Goal: Task Accomplishment & Management: Manage account settings

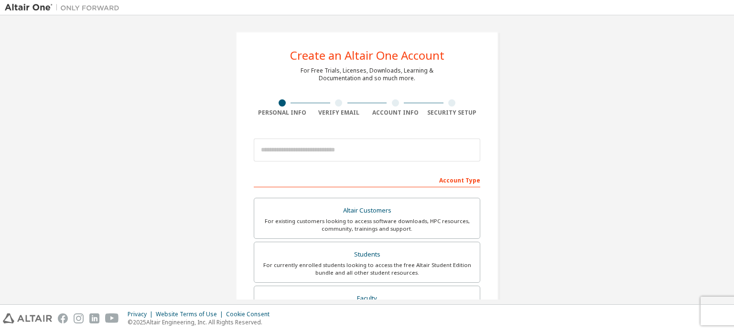
click at [202, 103] on div "Create an Altair One Account For Free Trials, Licenses, Downloads, Learning & D…" at bounding box center [367, 273] width 725 height 506
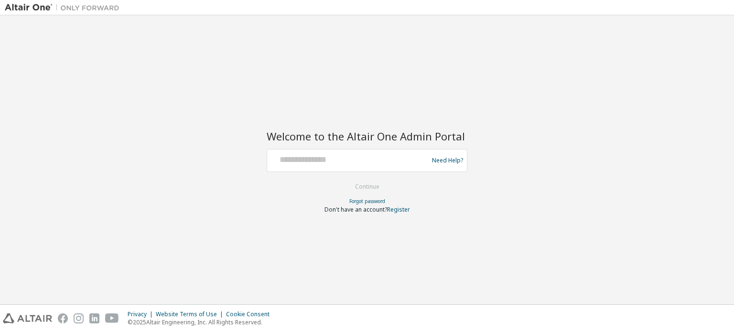
click at [289, 150] on div "Need Help?" at bounding box center [367, 160] width 201 height 23
click at [292, 155] on input "text" at bounding box center [349, 159] width 156 height 14
type input "**********"
click at [371, 190] on button "Continue" at bounding box center [367, 187] width 44 height 14
click at [297, 157] on input "text" at bounding box center [349, 159] width 156 height 14
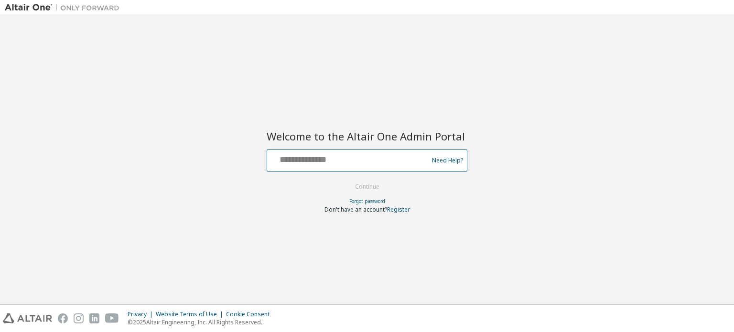
type input "*"
click at [311, 150] on div "Need Help?" at bounding box center [367, 160] width 201 height 23
click at [298, 164] on input "text" at bounding box center [349, 159] width 156 height 14
type input "**********"
click at [362, 192] on button "Continue" at bounding box center [367, 187] width 44 height 14
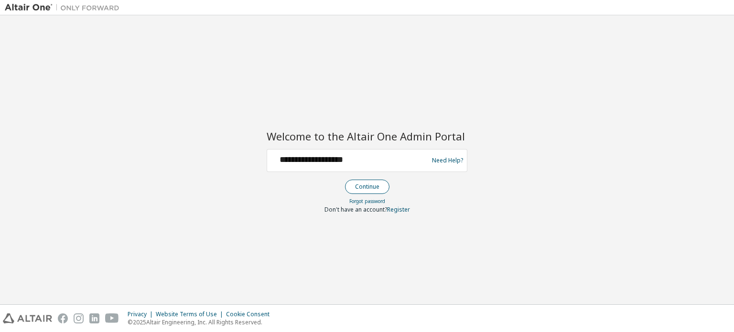
click at [373, 183] on button "Continue" at bounding box center [367, 187] width 44 height 14
